Goal: Navigation & Orientation: Find specific page/section

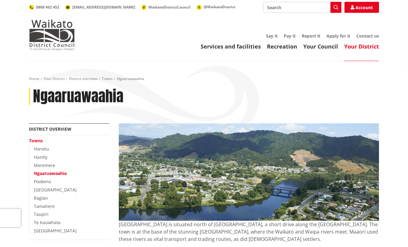
click at [46, 188] on link "[GEOGRAPHIC_DATA]" at bounding box center [55, 190] width 43 height 6
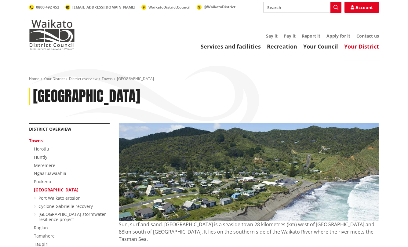
click at [60, 26] on img at bounding box center [52, 35] width 46 height 31
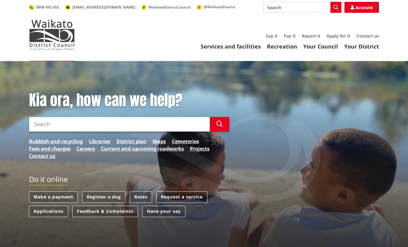
click at [90, 149] on link "Careers" at bounding box center [86, 148] width 18 height 7
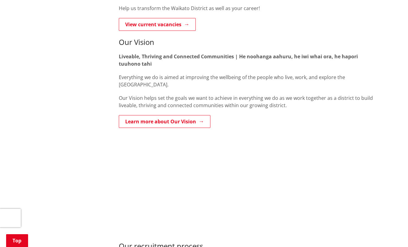
scroll to position [92, 0]
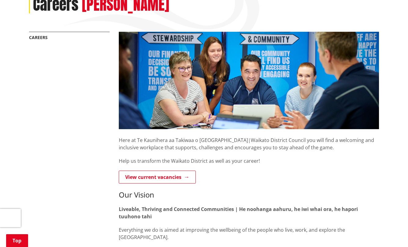
click at [134, 174] on link "View current vacancies" at bounding box center [157, 177] width 77 height 13
